Goal: Task Accomplishment & Management: Use online tool/utility

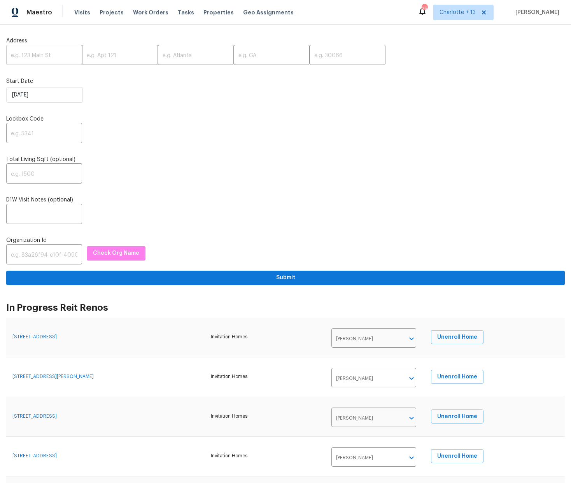
click at [31, 59] on input "text" at bounding box center [44, 56] width 76 height 18
paste input "9730 NW 15th St"
type input "9730 NW 15th St."
click at [164, 53] on input "text" at bounding box center [196, 56] width 76 height 18
paste input "Plantation"
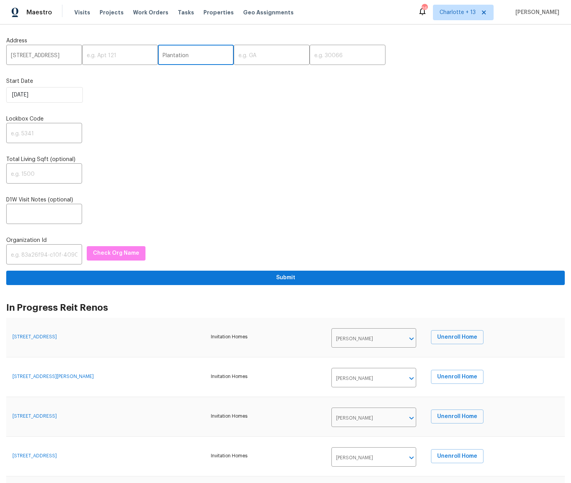
type input "Plantation"
click at [309, 58] on input "text" at bounding box center [347, 56] width 76 height 18
type input "33322"
click at [248, 54] on input "text" at bounding box center [272, 56] width 76 height 18
type input "FL"
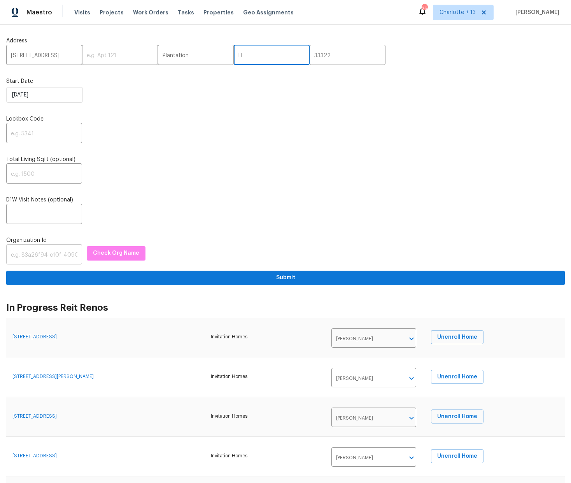
click at [40, 257] on input "text" at bounding box center [44, 255] width 76 height 18
paste input "1349d153"
click at [107, 255] on span "Check Org Name" at bounding box center [116, 253] width 46 height 10
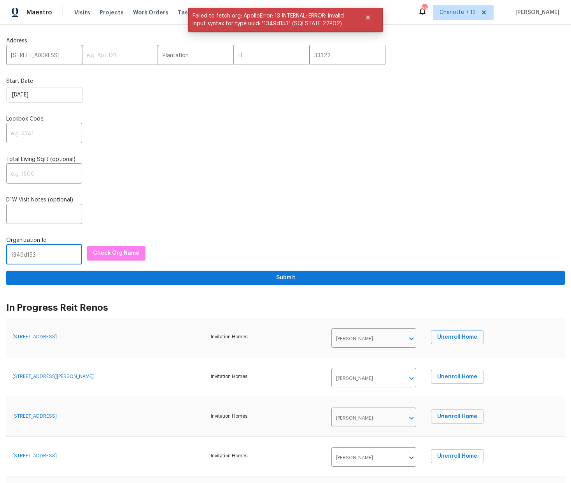
click at [49, 255] on input "1349d153" at bounding box center [44, 255] width 76 height 18
drag, startPoint x: 366, startPoint y: 17, endPoint x: 375, endPoint y: 10, distance: 11.9
click at [366, 17] on icon "Close" at bounding box center [368, 17] width 6 height 6
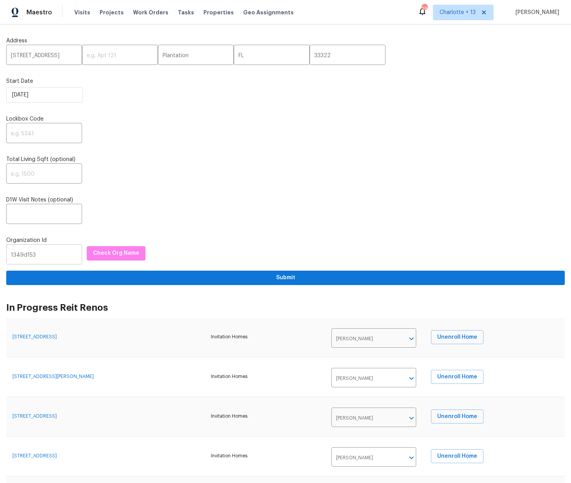
click at [45, 253] on input "1349d153" at bounding box center [44, 255] width 76 height 18
paste input "-b359-4f9b-b4dd-758ff939cc37"
type input "1349d153-b359-4f9b-b4dd-758ff939cc37"
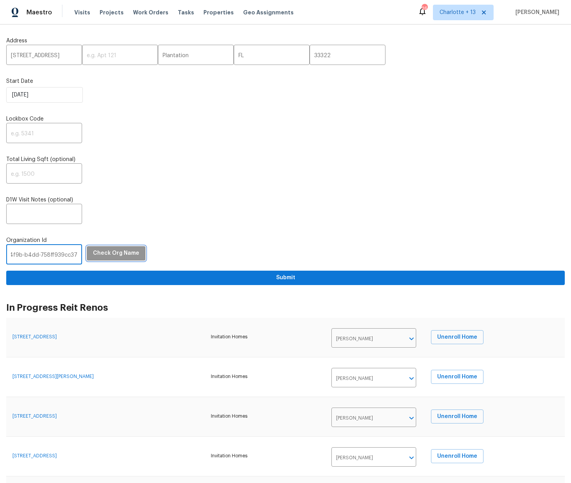
scroll to position [0, 0]
click at [117, 254] on span "Check Org Name" at bounding box center [116, 253] width 46 height 10
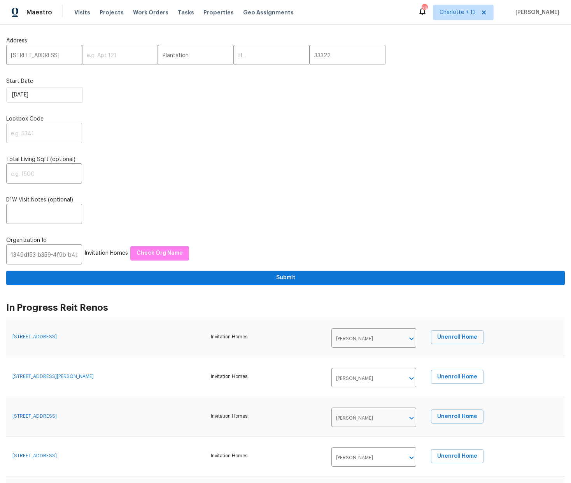
click at [27, 132] on input "text" at bounding box center [44, 134] width 76 height 18
type input "1234"
click at [20, 211] on input "text" at bounding box center [44, 215] width 76 height 18
paste input "Address: 9730 NW 15th St., Plantation, FL 33322 Type of request: Prelist Renova…"
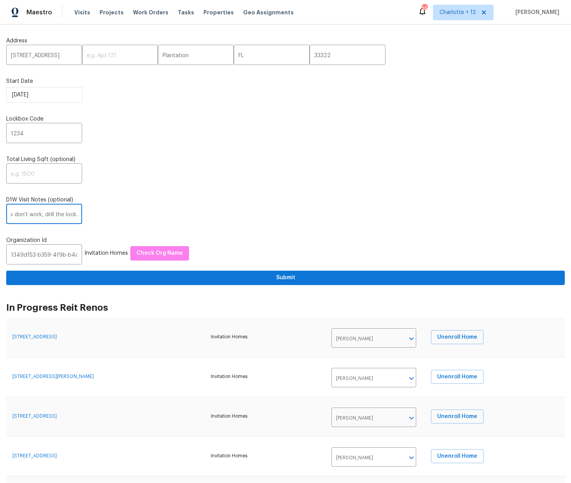
type input "Address: 9730 NW 15th St., Plantation, FL 33322 Type of request: Prelist Renova…"
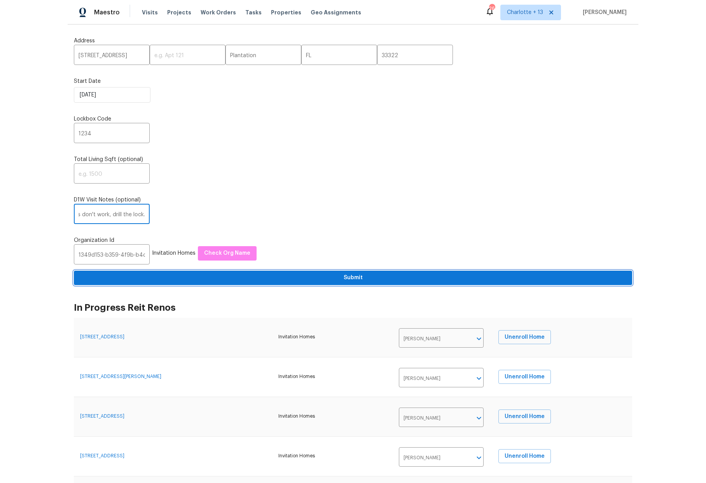
scroll to position [0, 0]
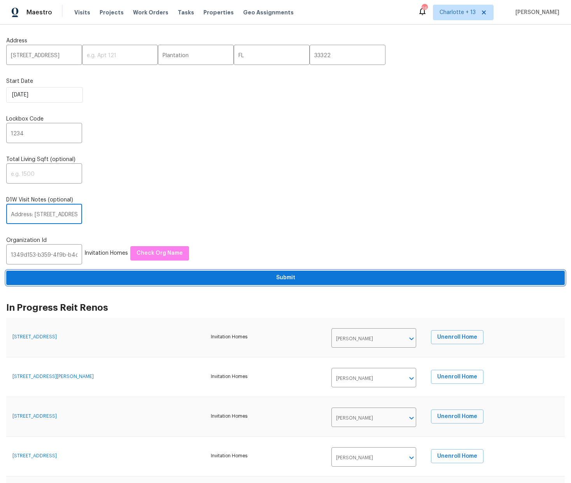
click at [279, 276] on span "Submit" at bounding box center [285, 278] width 546 height 10
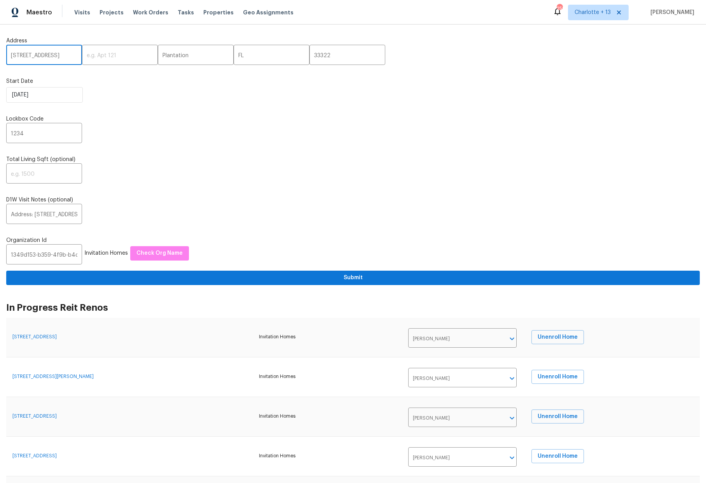
click at [42, 48] on input "9730 NW 15th St." at bounding box center [44, 56] width 76 height 18
drag, startPoint x: 57, startPoint y: 56, endPoint x: 9, endPoint y: 56, distance: 47.8
click at [9, 57] on input "9730 NW 15th St." at bounding box center [44, 56] width 76 height 18
paste input "213 SW 25th Avenue, Cape Coral, FL 33991"
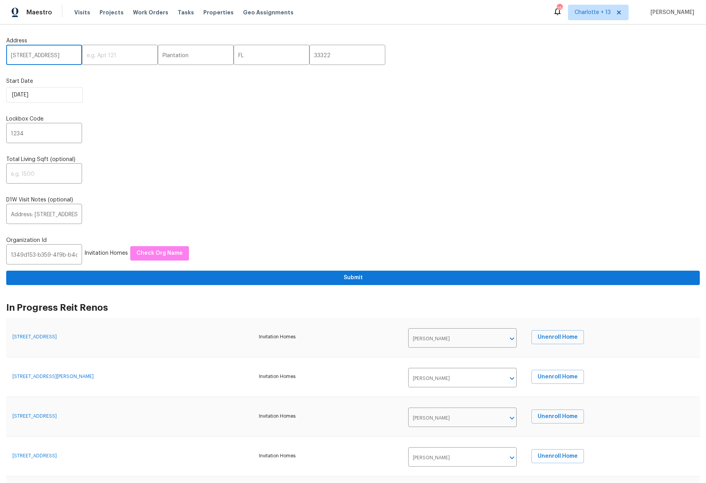
drag, startPoint x: 71, startPoint y: 55, endPoint x: 54, endPoint y: 57, distance: 16.8
click at [54, 57] on input "213 SW 25th Avenue, Cape Coral, FL 33991" at bounding box center [44, 56] width 76 height 18
type input "213 SW 25th Avenue, Cape Coral, FL 33991"
click at [309, 54] on input "33322" at bounding box center [347, 56] width 76 height 18
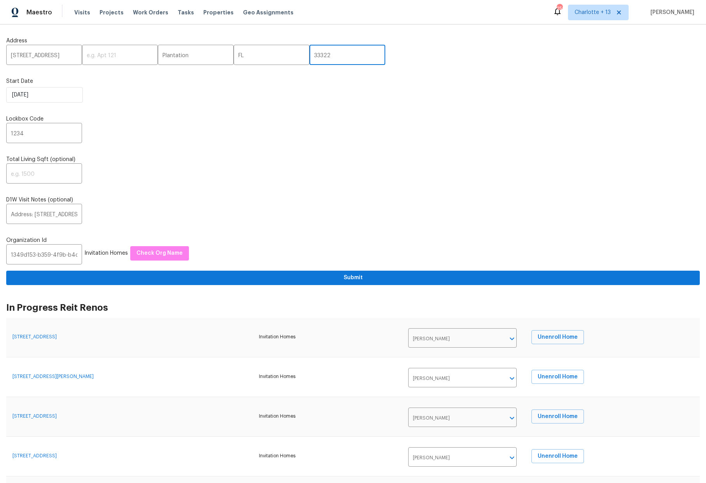
click at [309, 54] on input "33322" at bounding box center [347, 56] width 76 height 18
paste input "991"
type input "33991"
drag, startPoint x: 66, startPoint y: 54, endPoint x: 32, endPoint y: 55, distance: 34.6
click at [32, 55] on input "213 SW 25th Avenue, Cape Coral, FL 33991" at bounding box center [44, 56] width 76 height 18
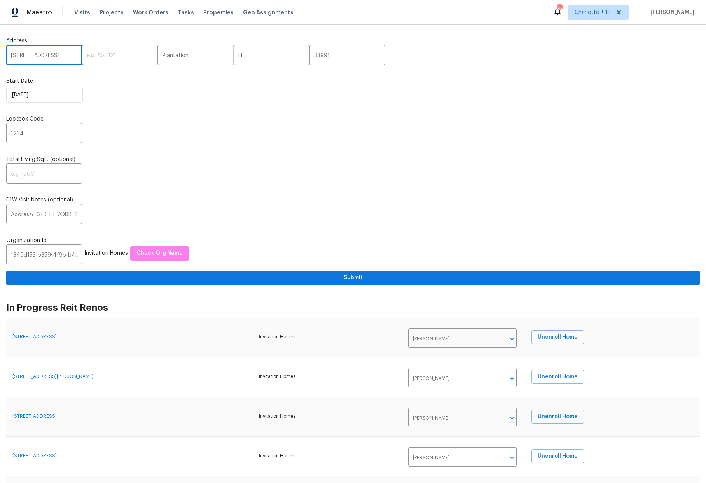
click at [172, 55] on input "Plantation" at bounding box center [196, 56] width 76 height 18
type input "Cape Coral"
click at [265, 60] on input "FL" at bounding box center [272, 56] width 76 height 18
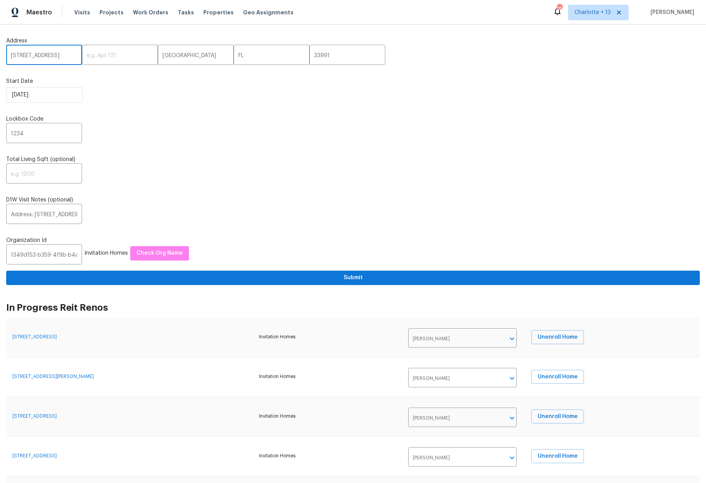
drag, startPoint x: 58, startPoint y: 56, endPoint x: 73, endPoint y: 58, distance: 14.5
click at [73, 58] on input "213 SW 25th Avenue, Cape Coral, FL 33991" at bounding box center [44, 56] width 76 height 18
click at [71, 58] on input "213 SW 25th Avenue, Cape Coral, FL 33991" at bounding box center [44, 56] width 76 height 18
type input "[STREET_ADDRESS]"
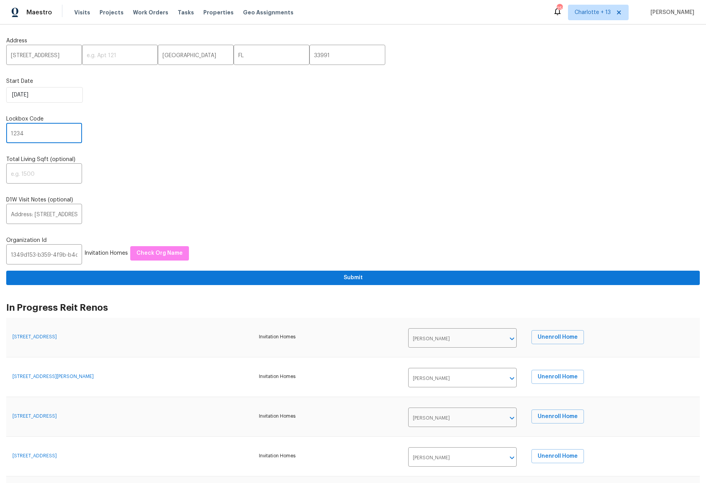
drag, startPoint x: 29, startPoint y: 131, endPoint x: -5, endPoint y: 134, distance: 33.6
click at [0, 134] on html "Maestro Visits Projects Work Orders Tasks Properties Geo Assignments 258 Charlo…" at bounding box center [353, 241] width 706 height 483
drag, startPoint x: 23, startPoint y: 135, endPoint x: -2, endPoint y: 135, distance: 25.7
click at [0, 135] on html "Maestro Visits Projects Work Orders Tasks Properties Geo Assignments 258 Charlo…" at bounding box center [353, 241] width 706 height 483
type input "8987"
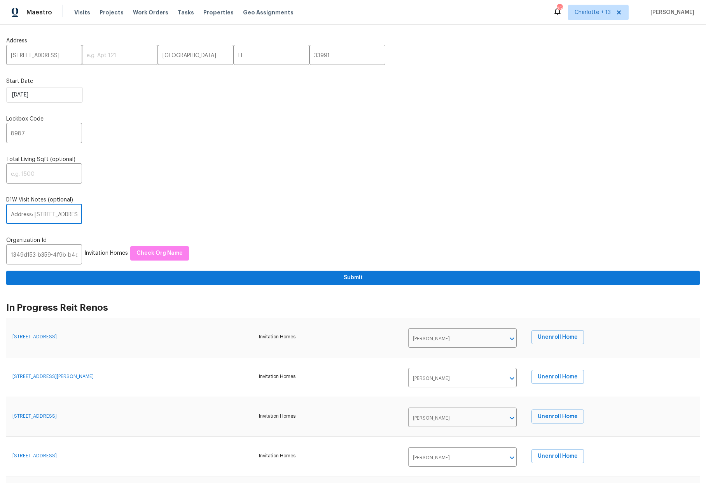
click at [38, 211] on input "Address: 9730 NW 15th St., Plantation, FL 33322 Type of request: Prelist Renova…" at bounding box center [44, 215] width 76 height 18
drag, startPoint x: 12, startPoint y: 214, endPoint x: 94, endPoint y: 234, distance: 84.5
click at [94, 235] on div "Address 213 SW 25th Avenue ​ ​ Cape Coral ​ FL ​ 33991 ​ Start Date 8/14/2025 L…" at bounding box center [352, 158] width 693 height 254
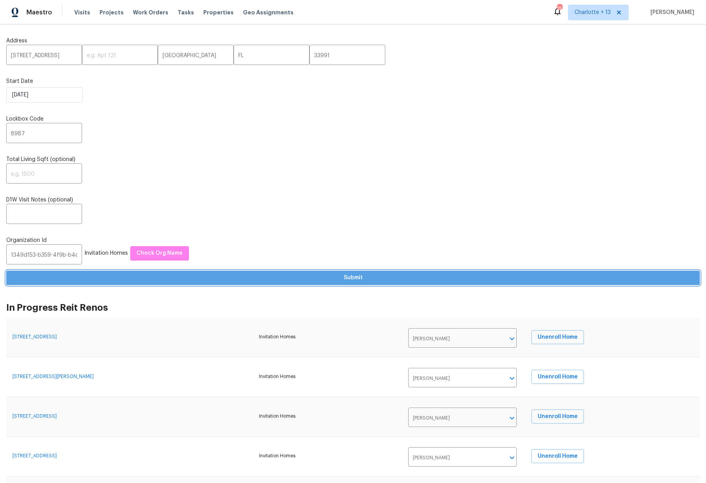
click at [353, 277] on span "Submit" at bounding box center [352, 278] width 681 height 10
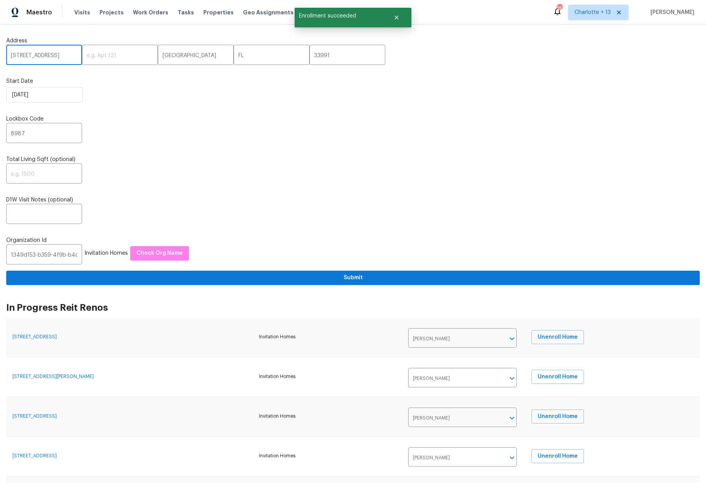
drag, startPoint x: 10, startPoint y: 54, endPoint x: 64, endPoint y: 56, distance: 54.1
click at [64, 56] on input "[STREET_ADDRESS]" at bounding box center [44, 56] width 76 height 18
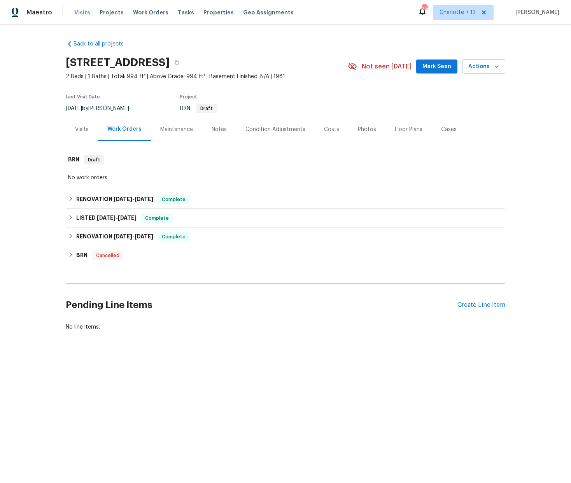
click at [79, 10] on span "Visits" at bounding box center [82, 13] width 16 height 8
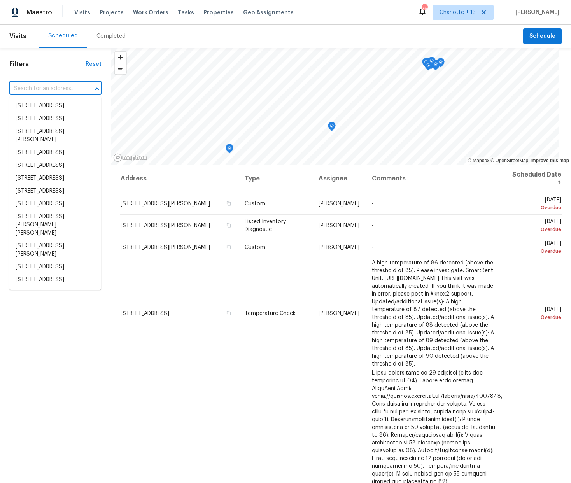
click at [22, 90] on input "text" at bounding box center [44, 89] width 70 height 12
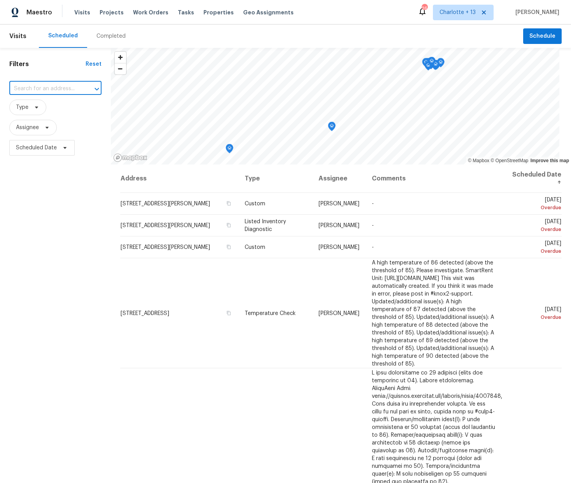
paste input "9730 NW 15th St"
type input "9730 NW 15th St"
click at [47, 109] on li "9730 NW 15th St, Plantation, FL 33322" at bounding box center [55, 105] width 92 height 13
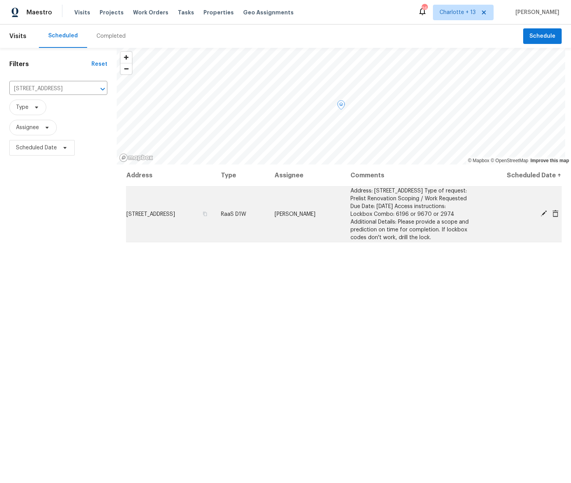
click at [540, 217] on icon at bounding box center [543, 213] width 7 height 7
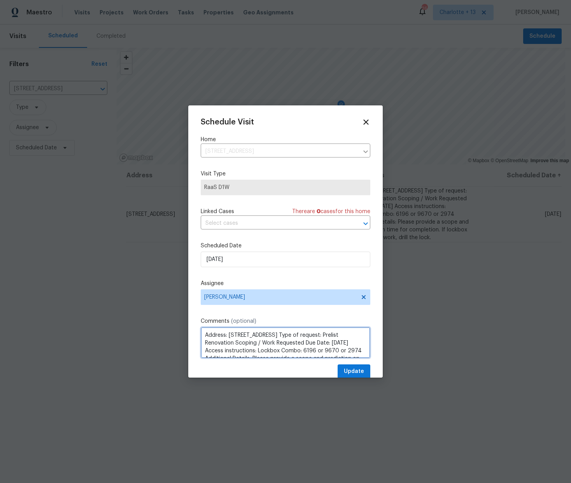
click at [204, 333] on textarea "Address: 9730 NW 15th St., Plantation, FL 33322 Type of request: Prelist Renova…" at bounding box center [285, 342] width 169 height 31
click at [269, 351] on textarea "RAAS VISIT- SCOPE URS STANDARD Address: 9730 NW 15th St., Plantation, FL 33322 …" at bounding box center [285, 342] width 169 height 31
paste textarea "Please visit the home and submit the RaaS D1W visit. Please remember, this is a…"
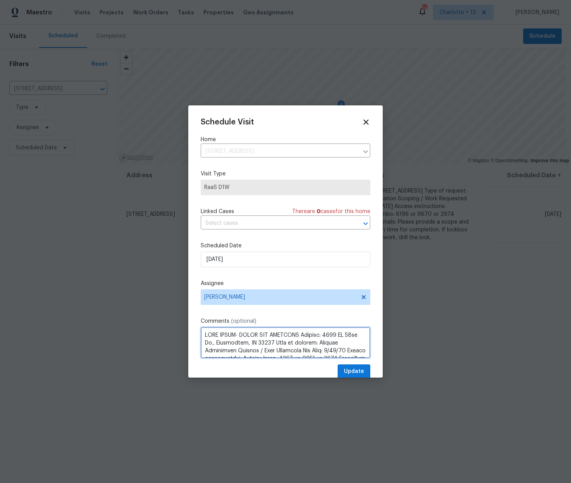
type textarea "RAAS VISIT- SCOPE URS STANDARD Address: 9730 NW 15th St., Plantation, FL 33322 …"
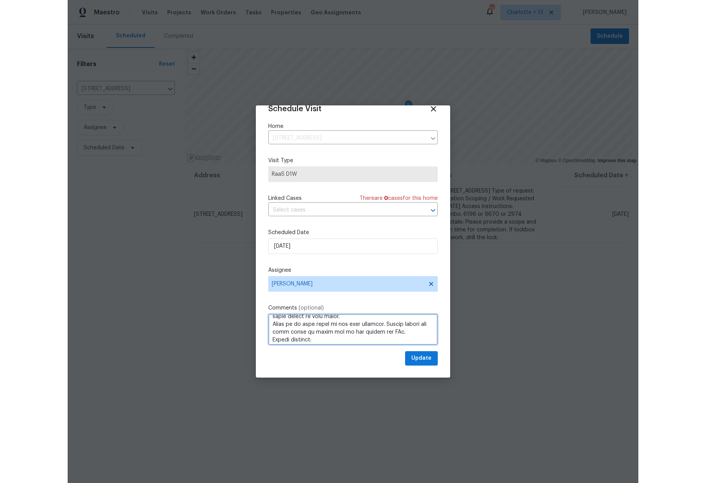
scroll to position [14, 0]
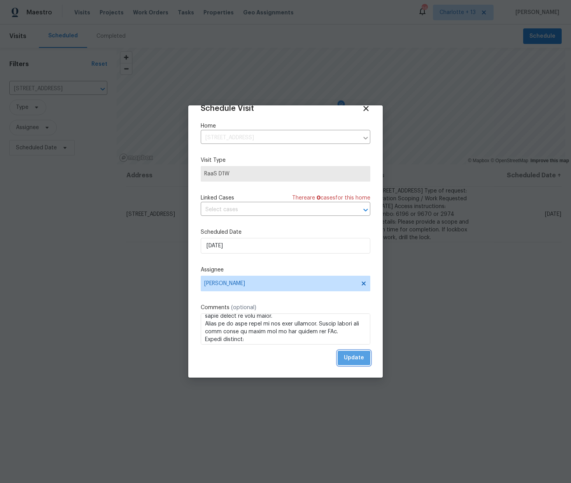
click at [344, 359] on span "Update" at bounding box center [354, 358] width 20 height 10
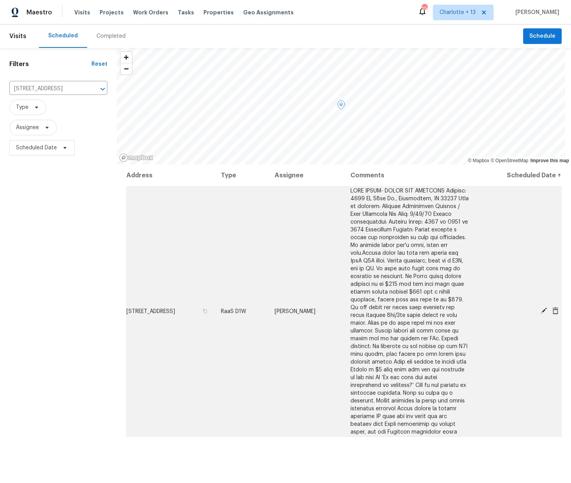
click at [144, 309] on span "9730 NW 15th St, Plantation, FL 33322" at bounding box center [150, 311] width 49 height 5
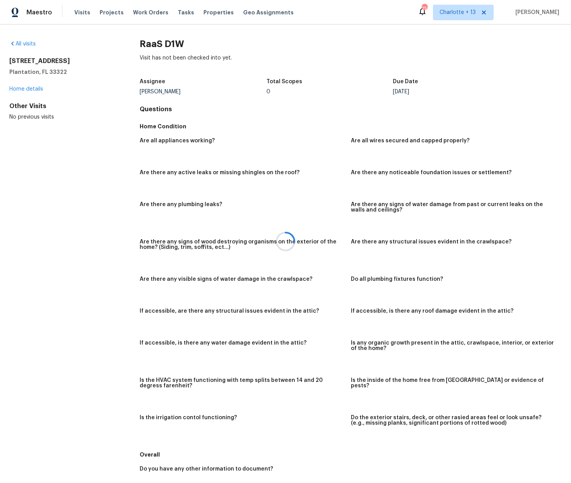
click at [36, 89] on div at bounding box center [285, 241] width 571 height 483
click at [26, 87] on div at bounding box center [285, 241] width 571 height 483
click at [23, 88] on link "Home details" at bounding box center [26, 88] width 34 height 5
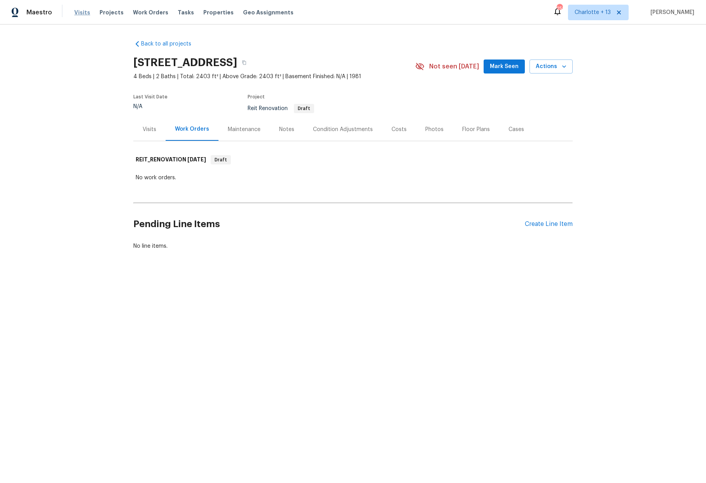
click at [81, 12] on span "Visits" at bounding box center [82, 13] width 16 height 8
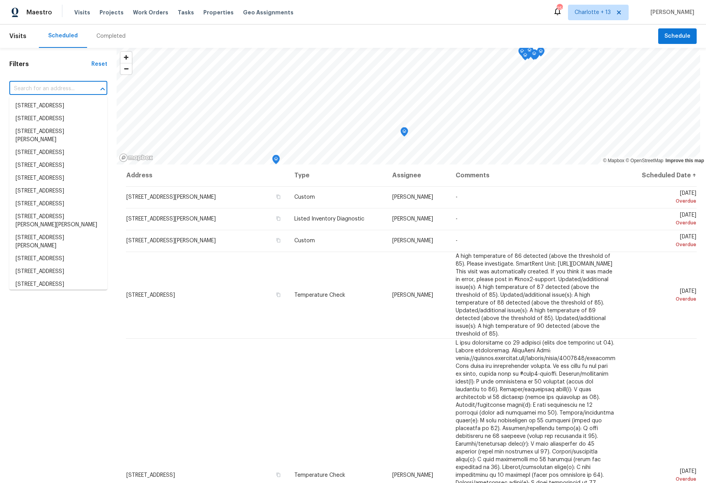
click at [48, 90] on input "text" at bounding box center [47, 89] width 76 height 12
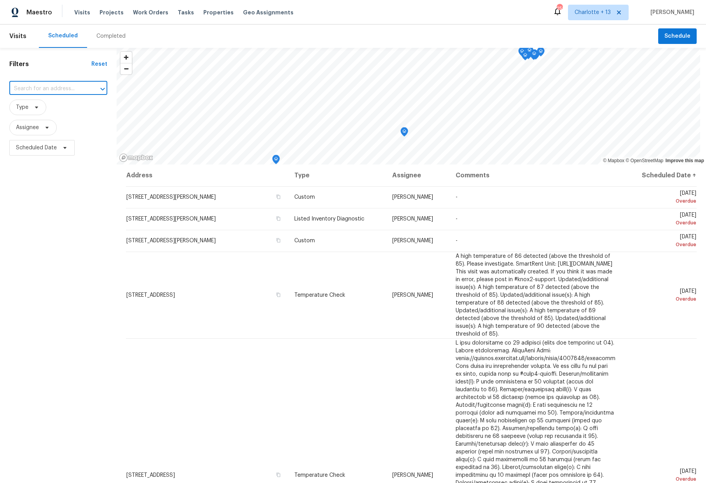
paste input "[STREET_ADDRESS]"
type input "[STREET_ADDRESS]"
click at [570, 10] on span "Charlotte + 13" at bounding box center [592, 13] width 36 height 8
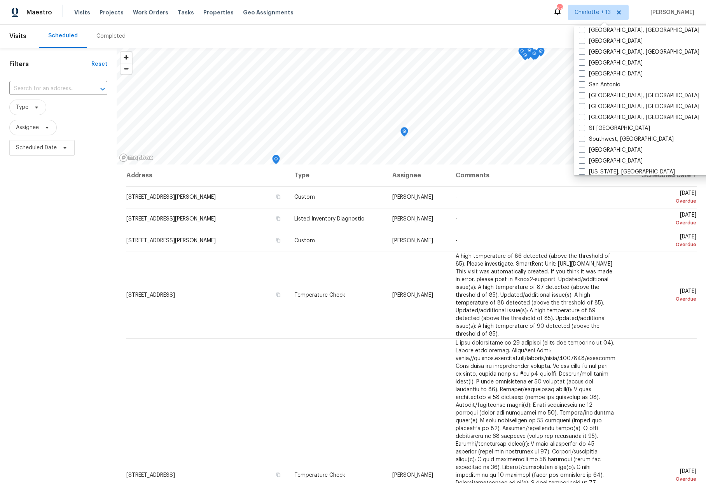
scroll to position [516, 0]
click at [570, 159] on label "Tampa" at bounding box center [611, 161] width 64 height 8
click at [570, 159] on input "Tampa" at bounding box center [581, 159] width 5 height 5
checkbox input "true"
click at [44, 90] on input "text" at bounding box center [47, 89] width 76 height 12
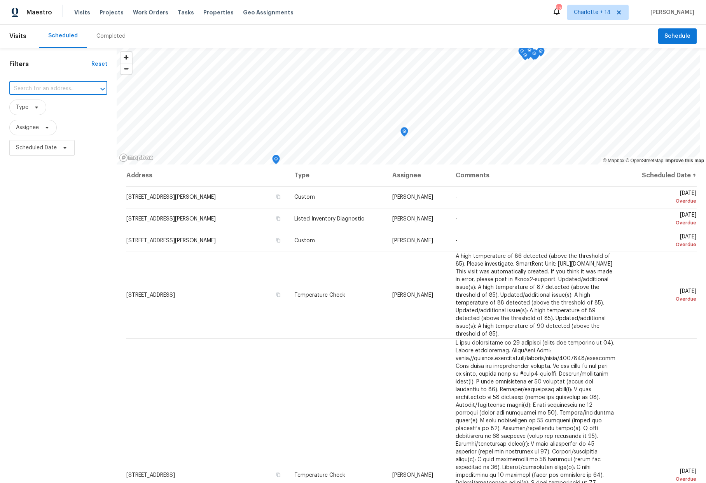
paste input "[STREET_ADDRESS]"
type input "[STREET_ADDRESS]"
click at [570, 13] on span "Charlotte + 14" at bounding box center [592, 13] width 37 height 8
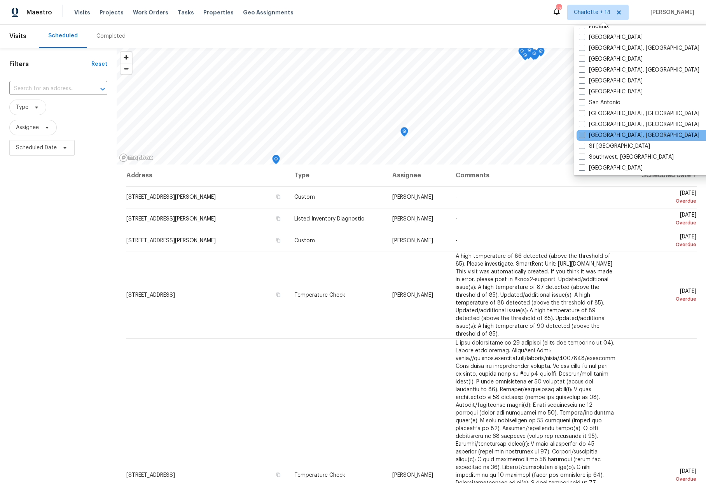
scroll to position [521, 0]
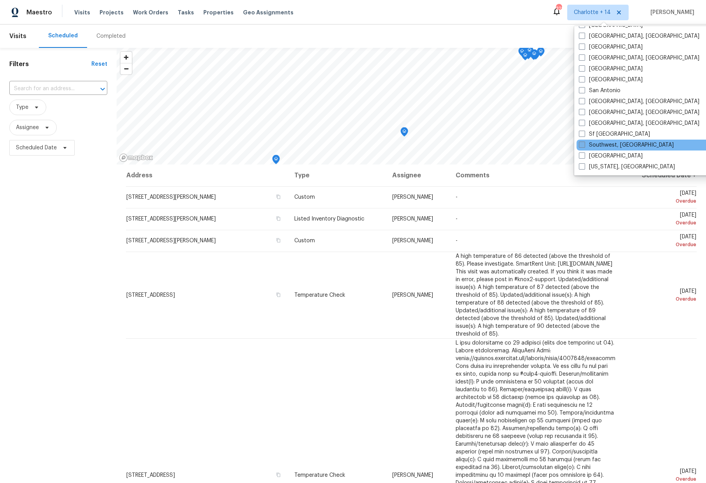
click at [570, 146] on label "Southwest, FL" at bounding box center [626, 145] width 95 height 8
click at [570, 146] on input "Southwest, FL" at bounding box center [581, 143] width 5 height 5
checkbox input "true"
click at [32, 88] on input "text" at bounding box center [47, 89] width 76 height 12
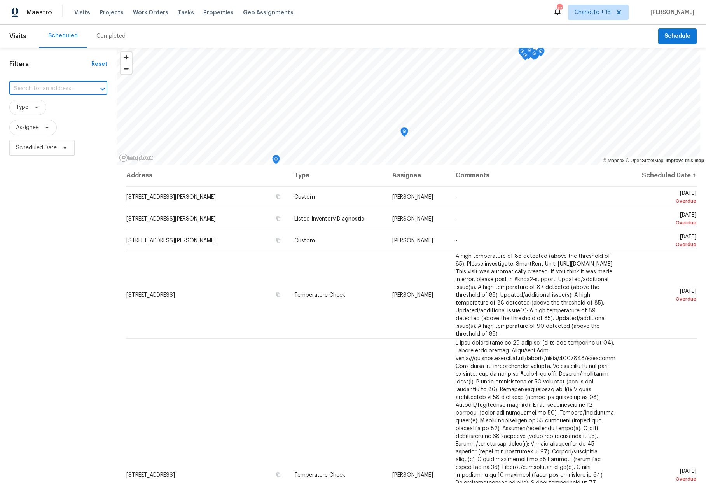
paste input "[STREET_ADDRESS]"
type input "[STREET_ADDRESS]"
click at [570, 14] on span "Charlotte + 15" at bounding box center [592, 13] width 36 height 8
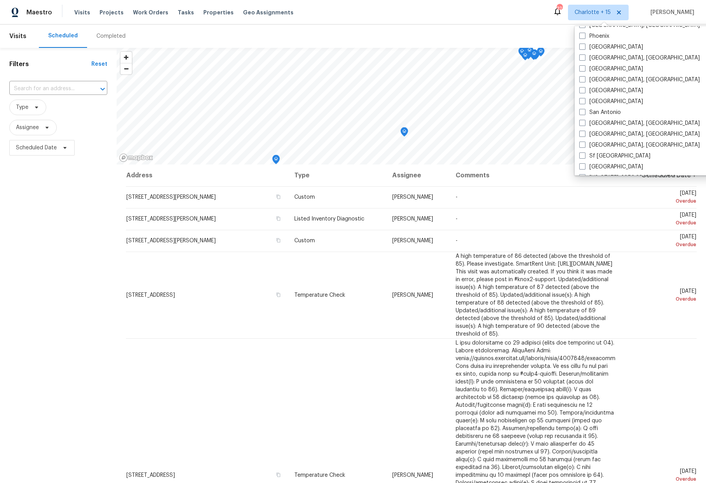
scroll to position [521, 0]
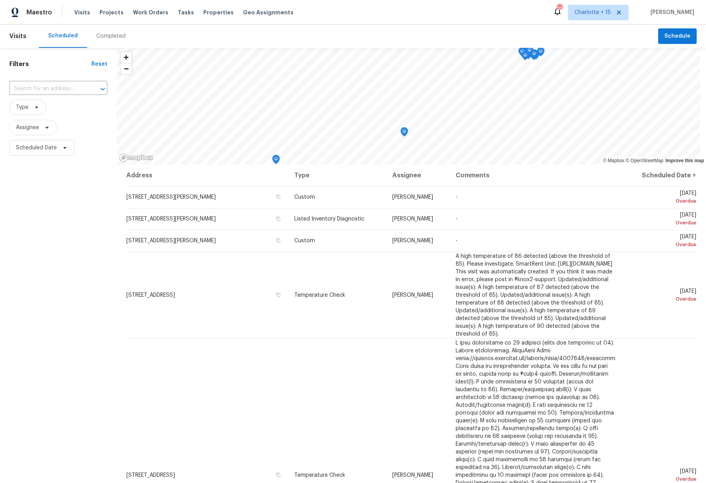
click at [267, 29] on div "Scheduled Completed" at bounding box center [348, 35] width 619 height 23
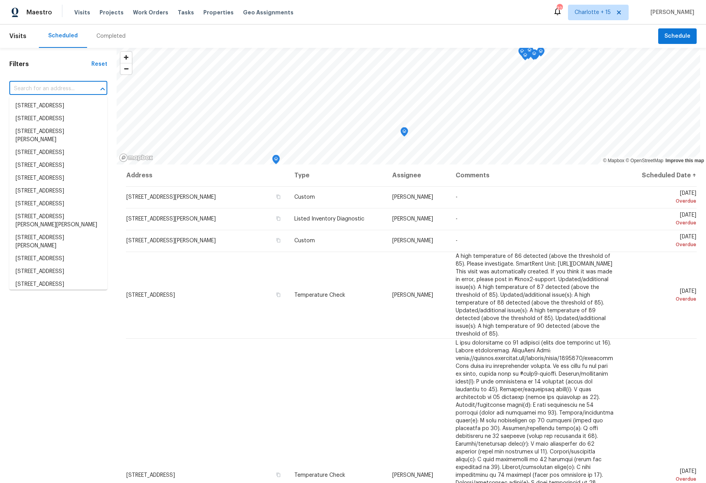
click at [38, 89] on input "text" at bounding box center [47, 89] width 76 height 12
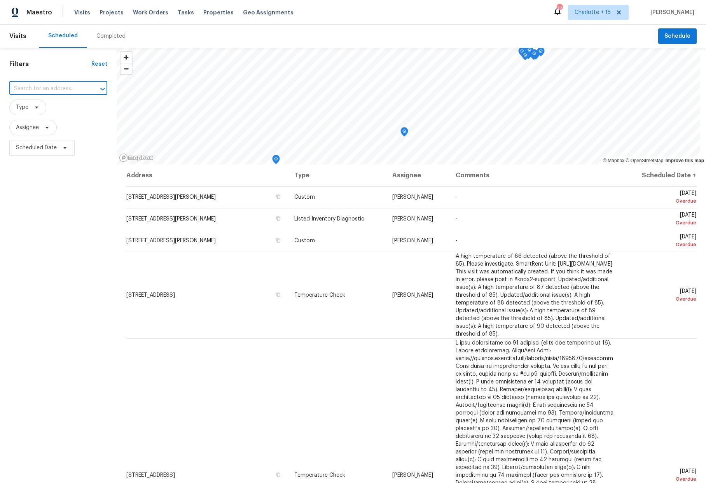
paste input "[STREET_ADDRESS]"
type input "213 SW 25th"
click at [43, 103] on li "[STREET_ADDRESS]" at bounding box center [58, 105] width 98 height 13
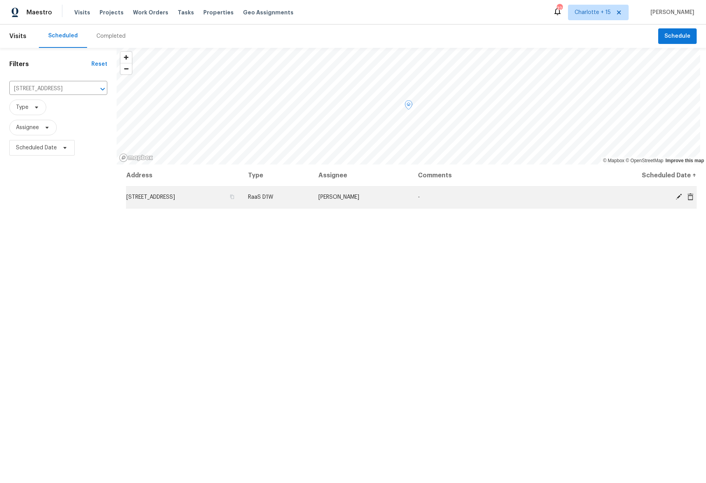
click at [212, 200] on td "[STREET_ADDRESS]" at bounding box center [184, 197] width 116 height 22
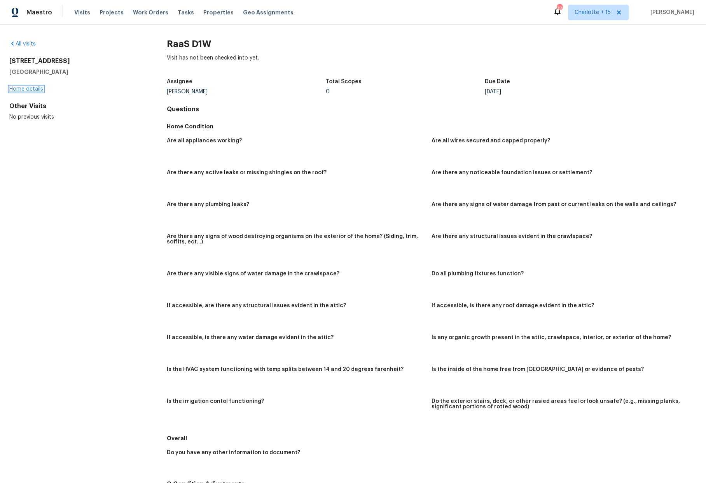
click at [22, 91] on link "Home details" at bounding box center [26, 88] width 34 height 5
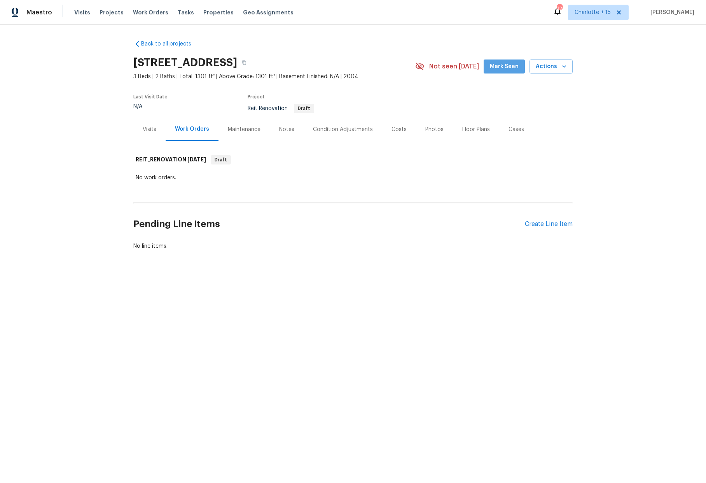
click at [506, 68] on span "Mark Seen" at bounding box center [504, 67] width 29 height 10
